Goal: Transaction & Acquisition: Purchase product/service

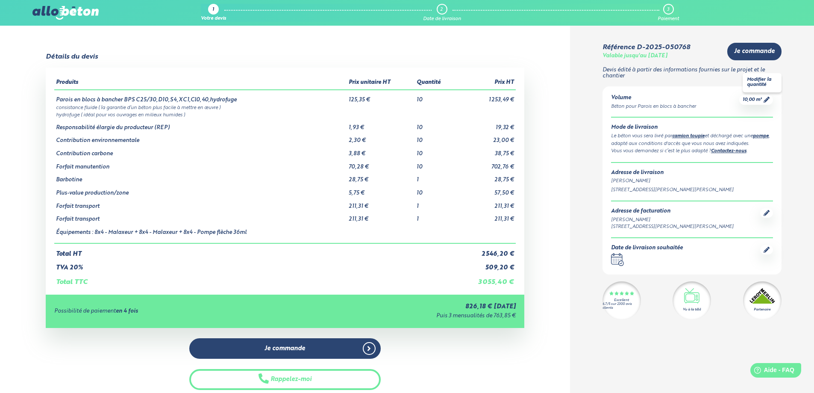
click at [766, 97] on icon at bounding box center [767, 100] width 6 height 6
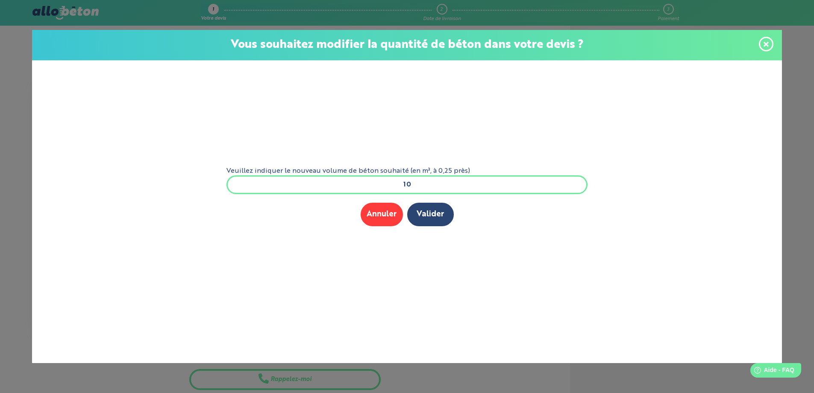
click at [414, 179] on input "10" at bounding box center [406, 184] width 361 height 19
type input "12"
click at [432, 213] on button "Valider" at bounding box center [430, 215] width 47 height 24
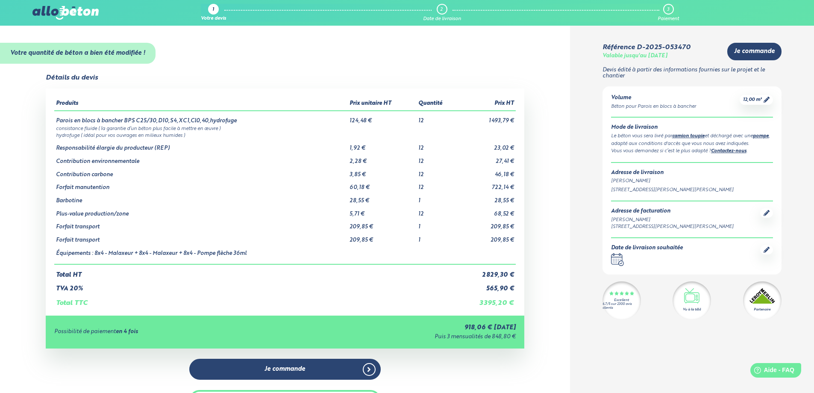
click at [767, 251] on icon at bounding box center [767, 250] width 6 height 6
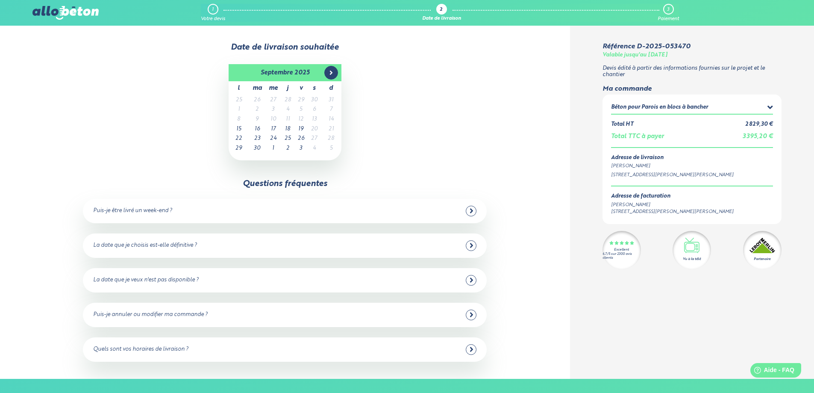
click at [334, 75] on icon at bounding box center [331, 72] width 7 height 7
click at [276, 137] on td "29" at bounding box center [273, 139] width 16 height 10
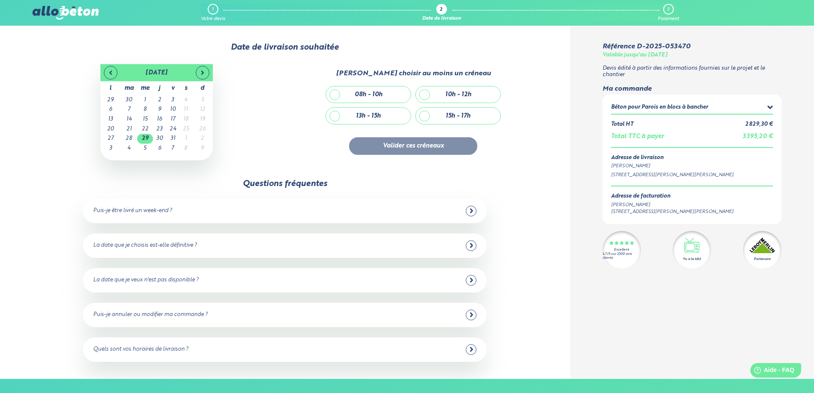
click at [350, 116] on div "13h - 15h" at bounding box center [368, 116] width 85 height 16
checkbox input "true"
click at [222, 214] on div "Puis-je être livré un week-end ?" at bounding box center [284, 211] width 383 height 11
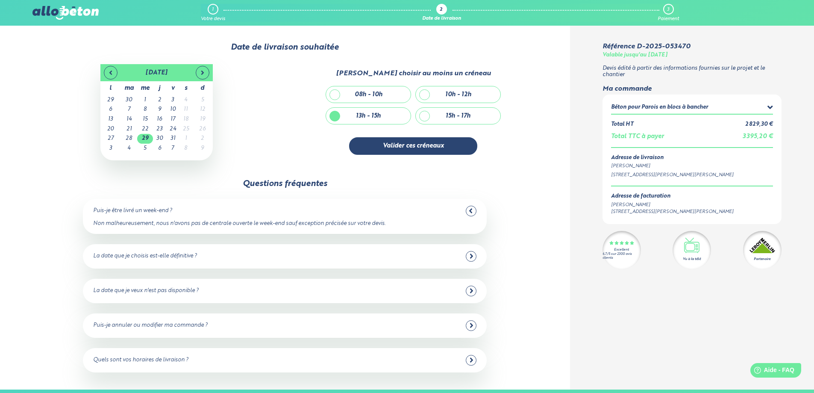
click at [222, 214] on div "Puis-je être livré un week-end ?" at bounding box center [284, 211] width 383 height 11
